Goal: Navigation & Orientation: Find specific page/section

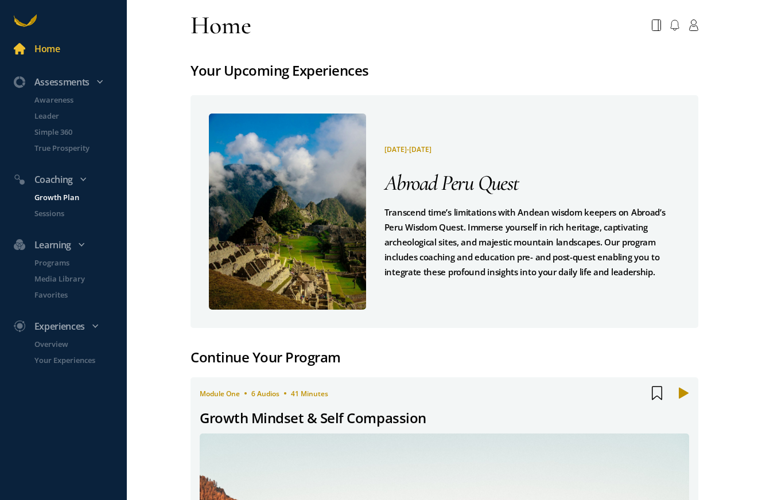
click at [69, 197] on p "Growth Plan" at bounding box center [79, 197] width 90 height 11
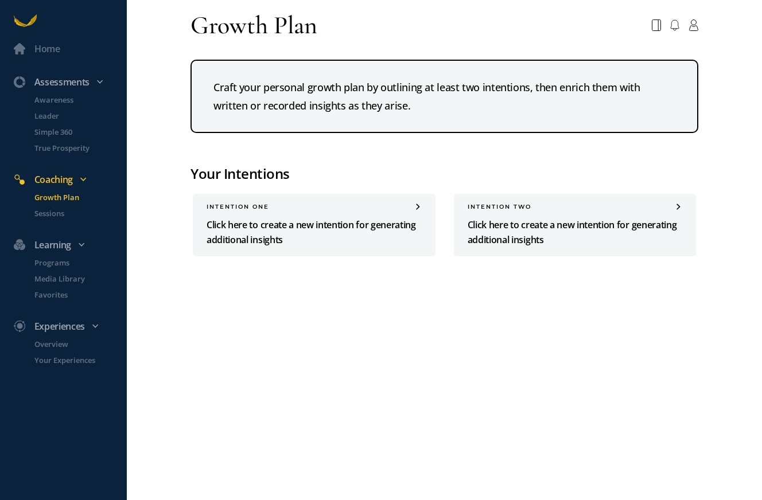
click at [53, 220] on li "Sessions" at bounding box center [74, 218] width 106 height 21
click at [56, 216] on p "Sessions" at bounding box center [79, 213] width 90 height 11
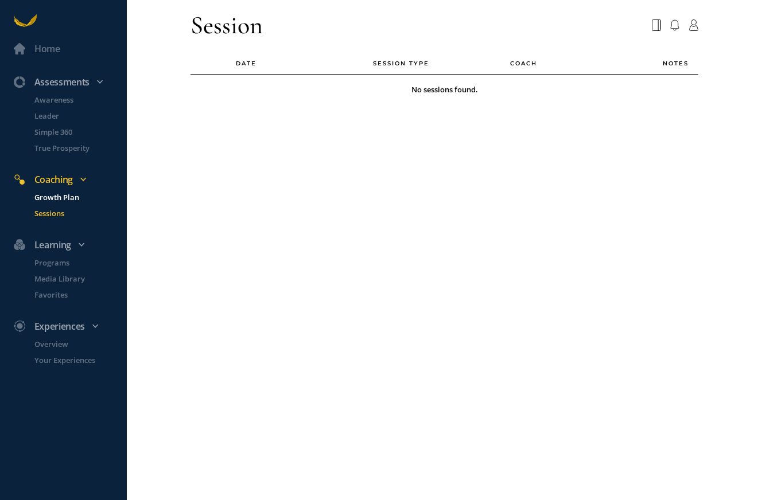
click at [58, 197] on p "Growth Plan" at bounding box center [79, 197] width 90 height 11
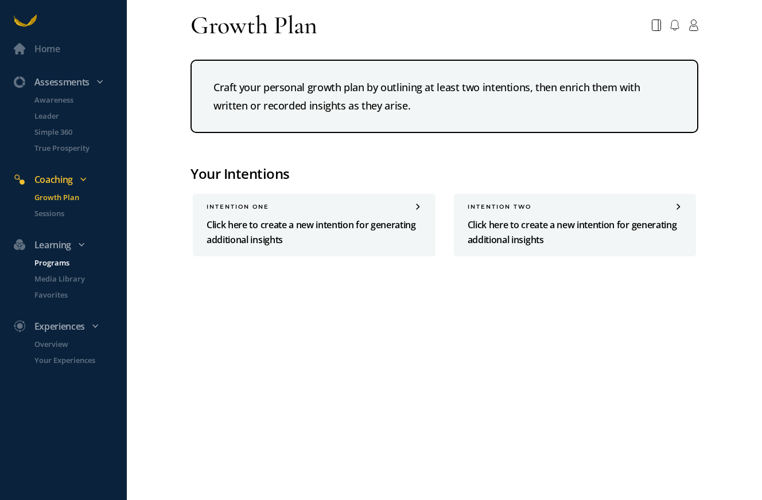
click at [69, 266] on p "Programs" at bounding box center [79, 262] width 90 height 11
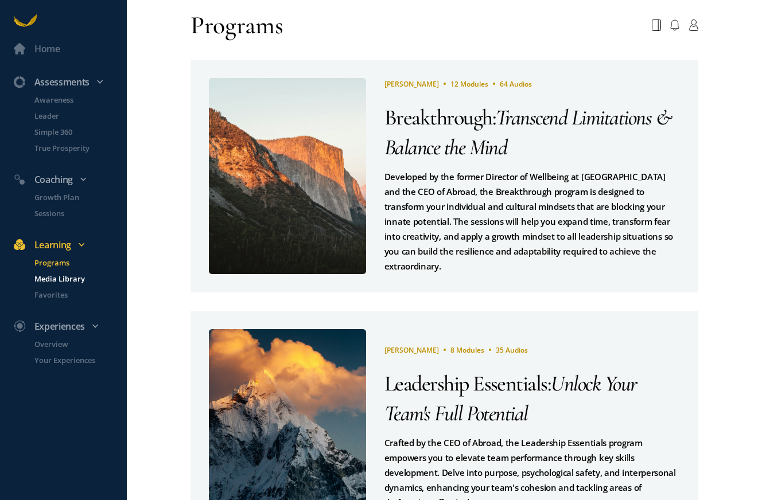
click at [73, 279] on p "Media Library" at bounding box center [79, 278] width 90 height 11
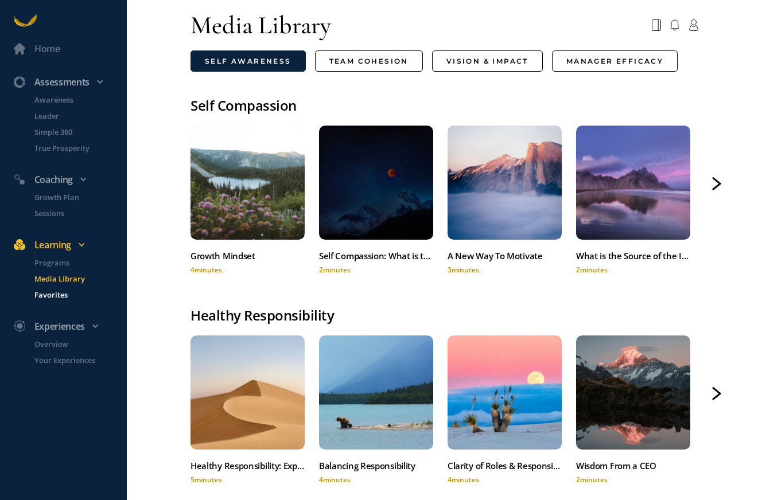
click at [71, 291] on p "Favorites" at bounding box center [79, 294] width 90 height 11
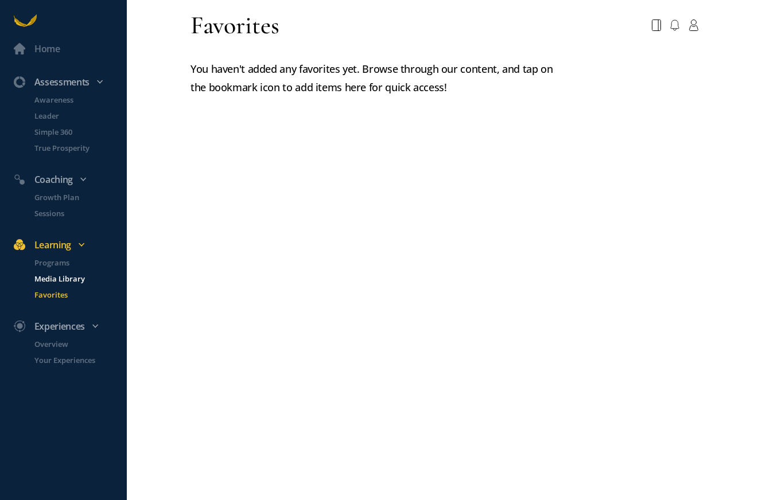
click at [68, 276] on p "Media Library" at bounding box center [79, 278] width 90 height 11
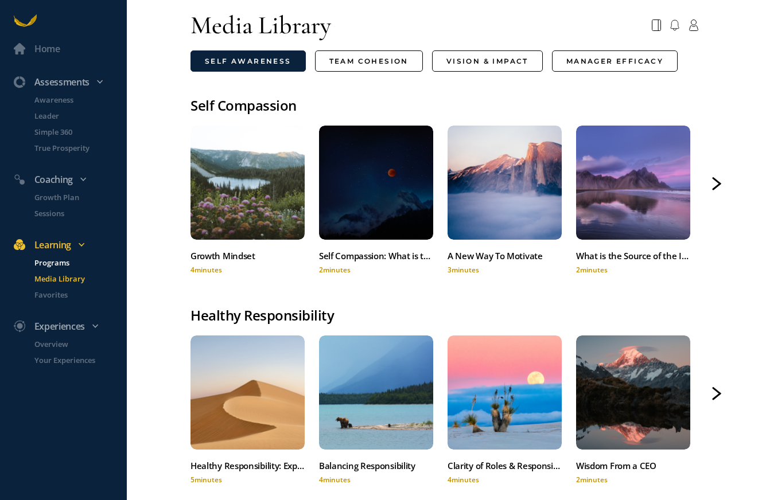
click at [61, 260] on p "Programs" at bounding box center [79, 262] width 90 height 11
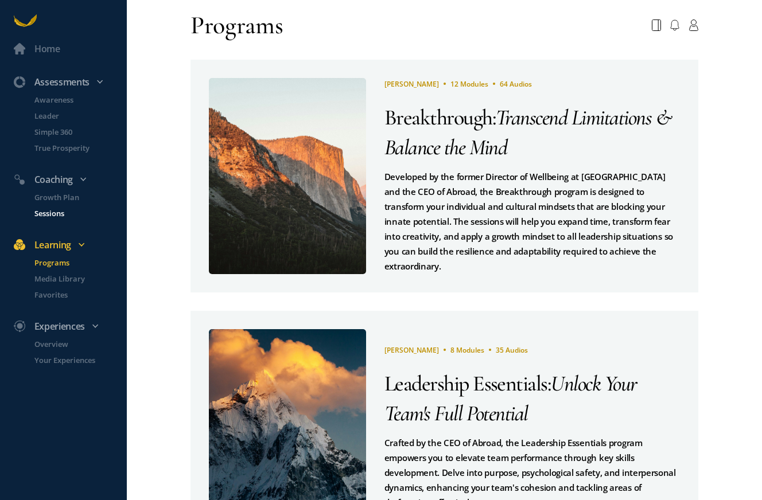
click at [61, 212] on p "Sessions" at bounding box center [79, 213] width 90 height 11
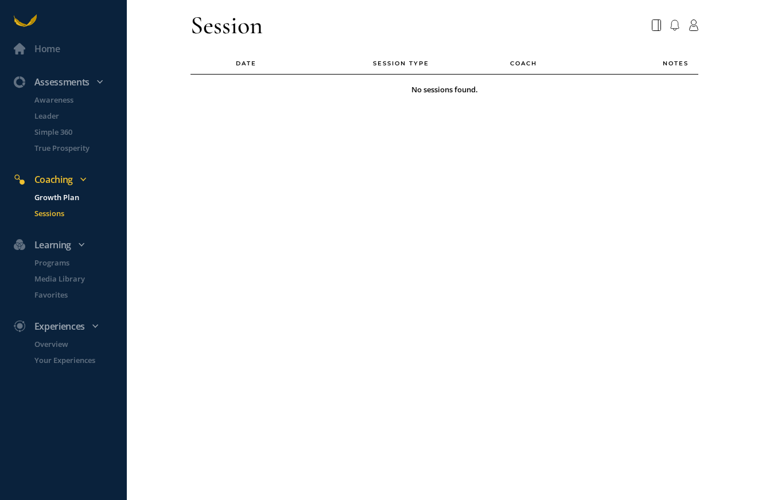
click at [68, 199] on p "Growth Plan" at bounding box center [79, 197] width 90 height 11
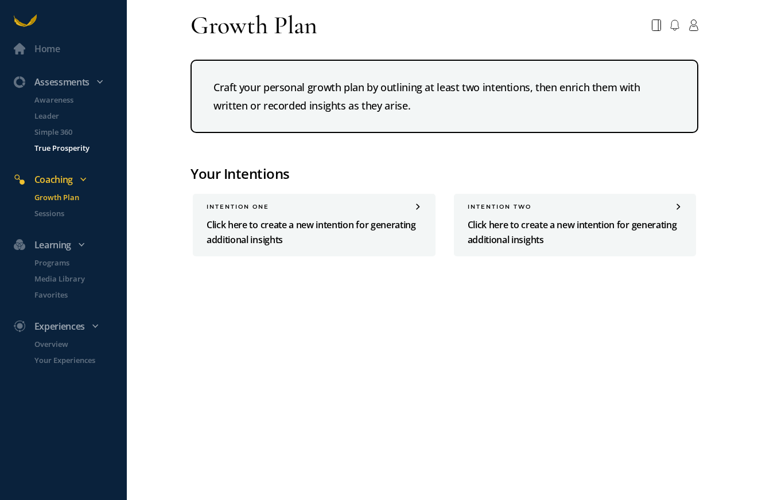
click at [72, 152] on p "True Prosperity" at bounding box center [79, 147] width 90 height 11
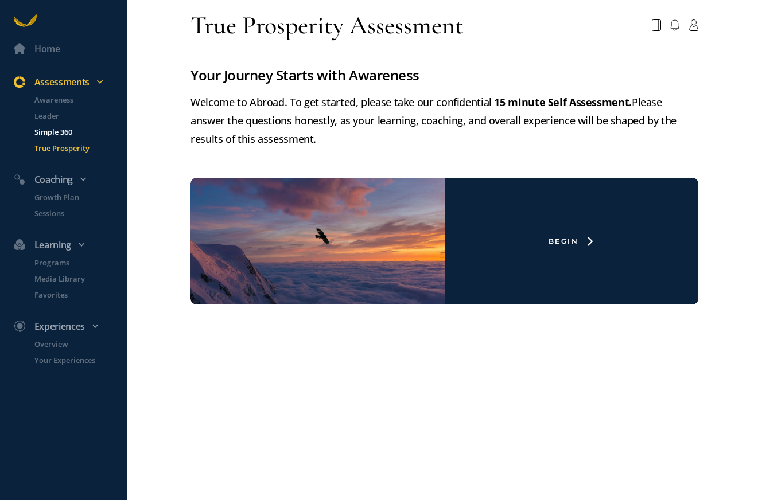
click at [68, 132] on p "Simple 360" at bounding box center [79, 131] width 90 height 11
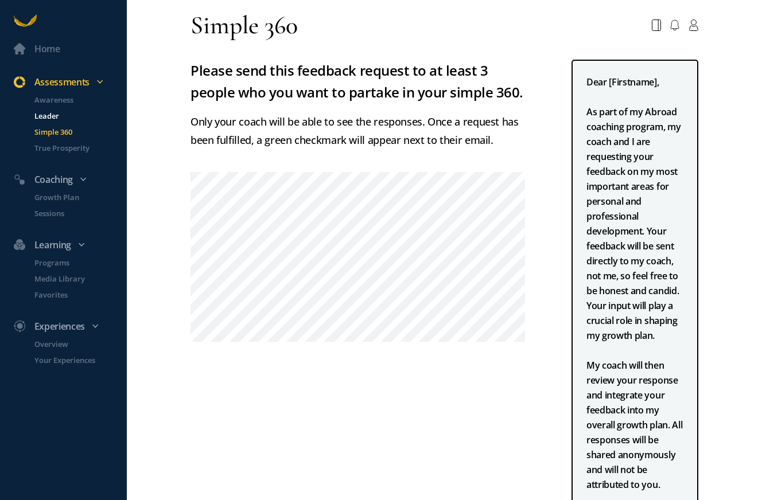
click at [52, 119] on p "Leader" at bounding box center [79, 115] width 90 height 11
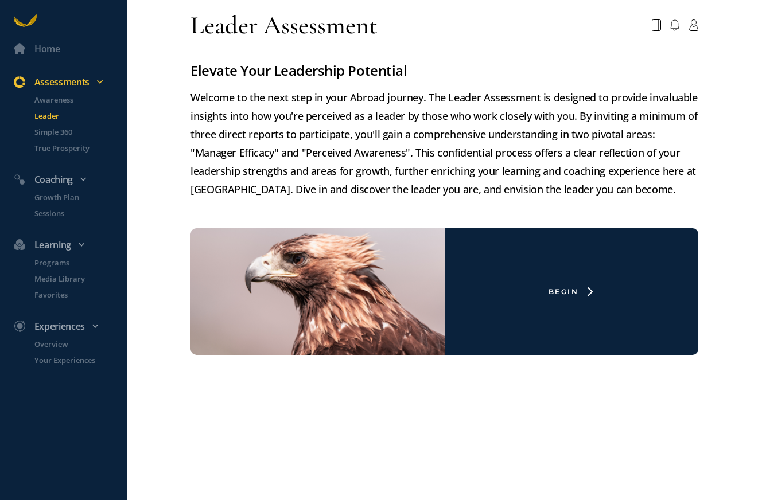
click at [59, 106] on li "Awareness" at bounding box center [74, 102] width 106 height 16
click at [64, 100] on p "Awareness" at bounding box center [79, 99] width 90 height 11
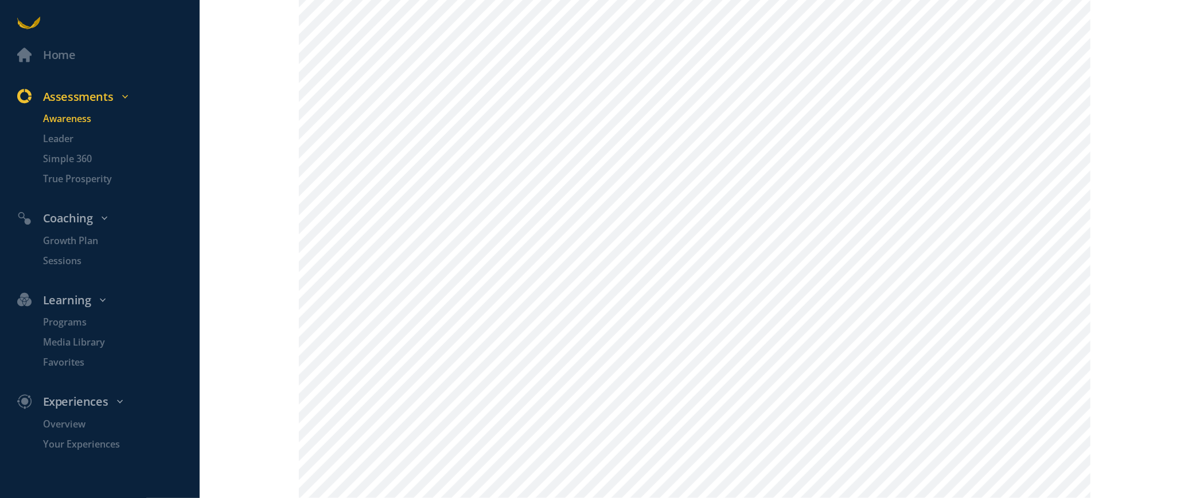
scroll to position [401, 0]
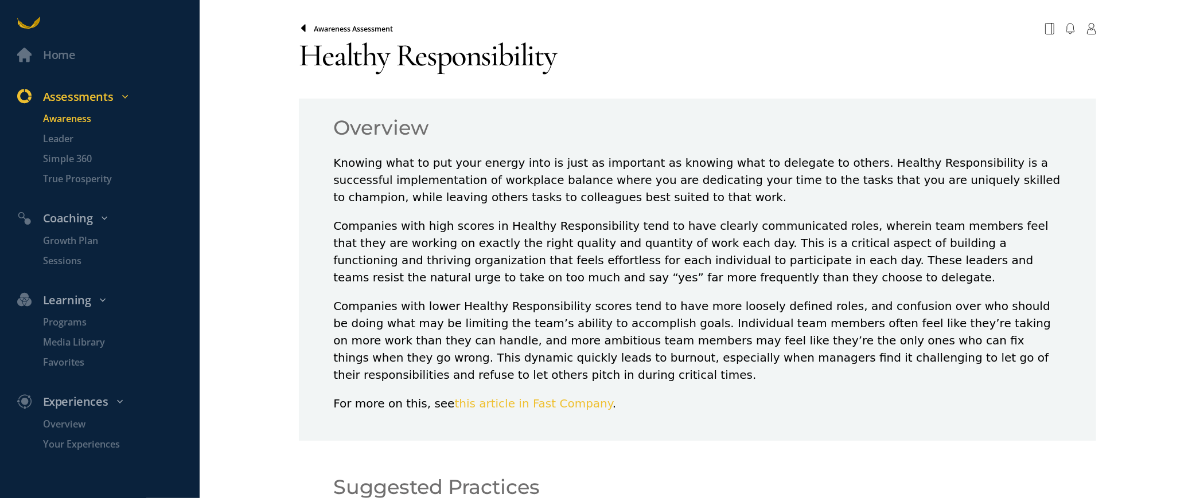
click at [306, 28] on span at bounding box center [306, 28] width 15 height 9
click at [303, 28] on icon at bounding box center [303, 27] width 5 height 7
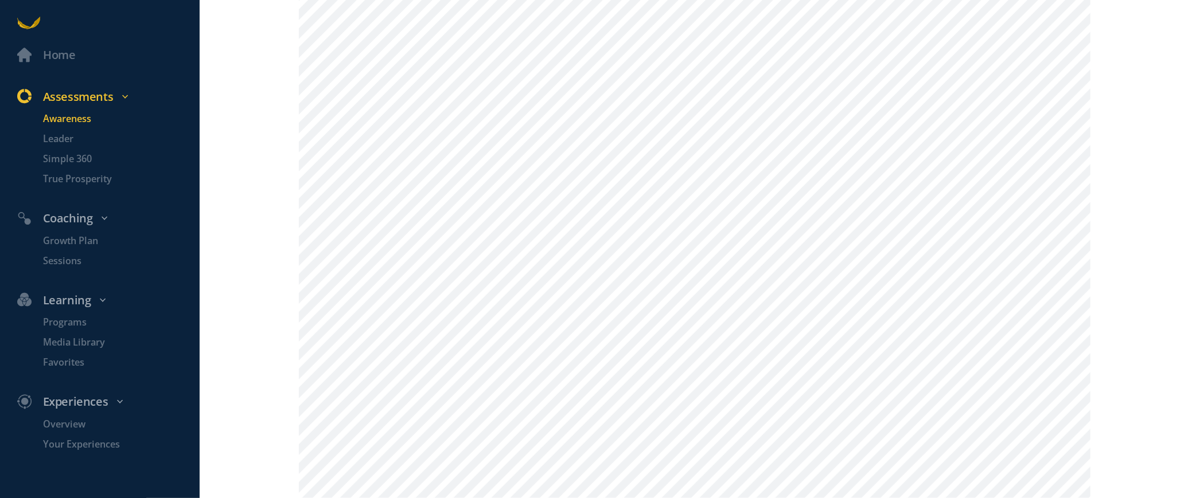
scroll to position [846, 0]
